Goal: Navigation & Orientation: Find specific page/section

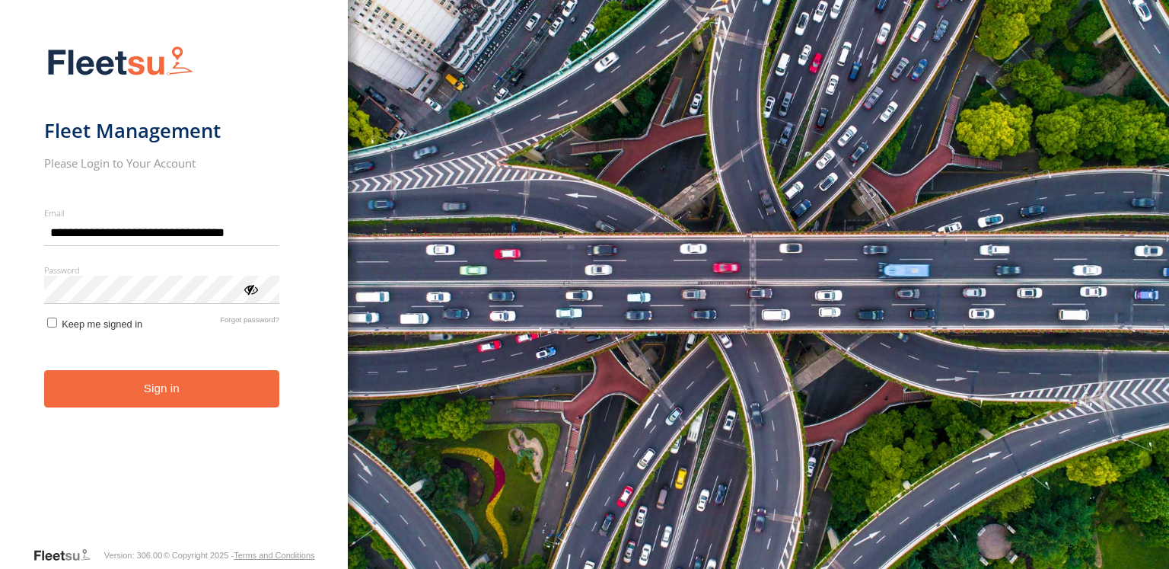
click at [140, 394] on button "Sign in" at bounding box center [161, 388] width 235 height 37
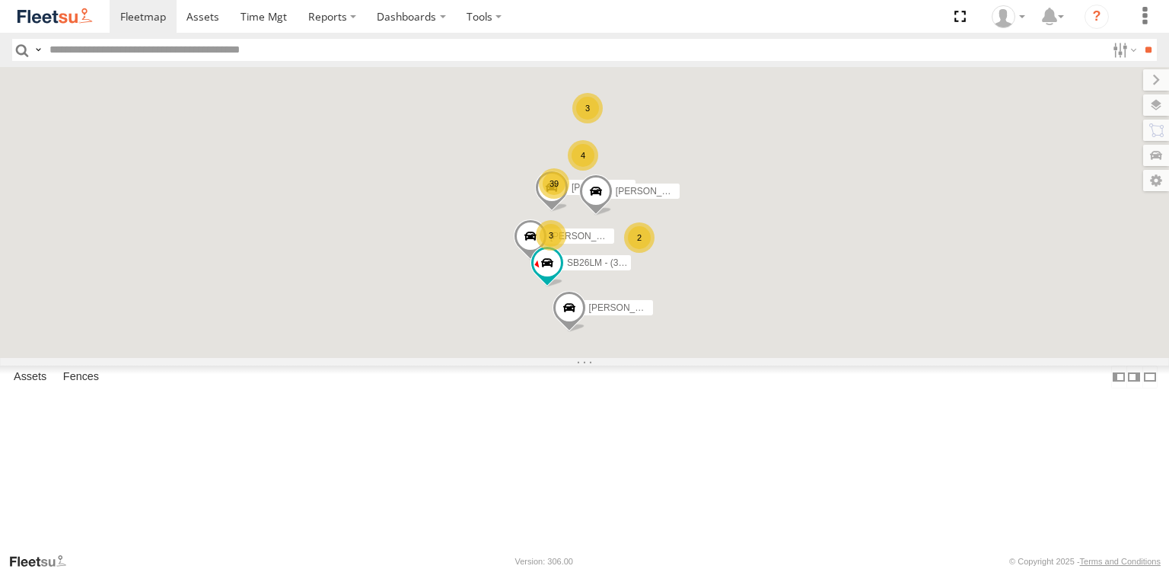
click at [0, 0] on div "S254CLT - [PERSON_NAME] All Assets" at bounding box center [0, 0] width 0 height 0
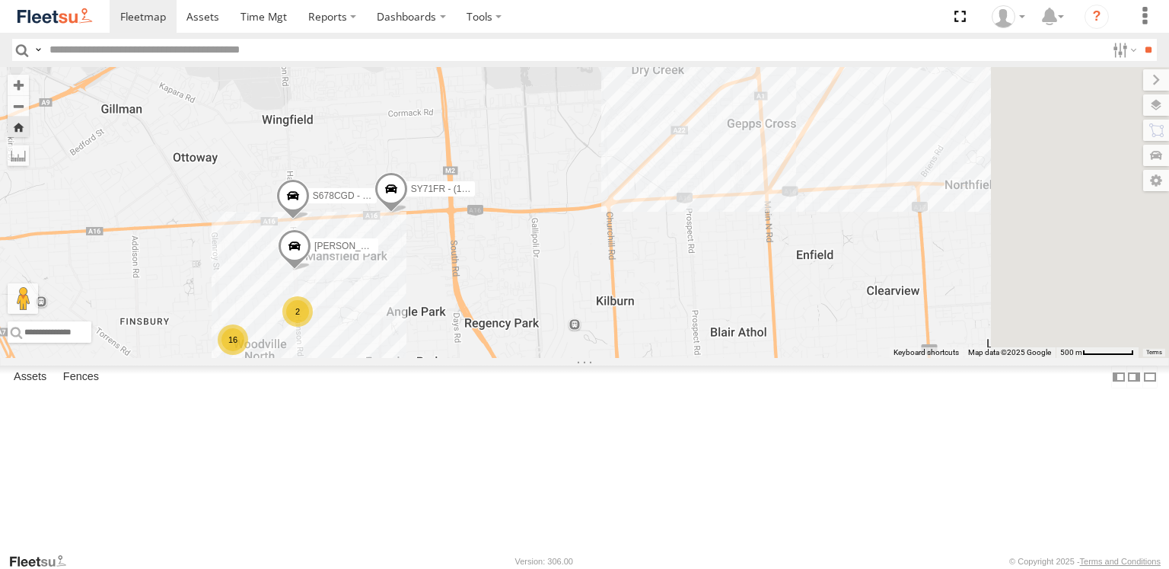
drag, startPoint x: 895, startPoint y: 195, endPoint x: 518, endPoint y: 328, distance: 400.3
click at [521, 328] on div "SY71FR - (16P TRAILER) PM1 S678CGD - Fridge It Sprinter [PERSON_NAME] [PERSON_N…" at bounding box center [584, 212] width 1169 height 291
